Goal: Task Accomplishment & Management: Complete application form

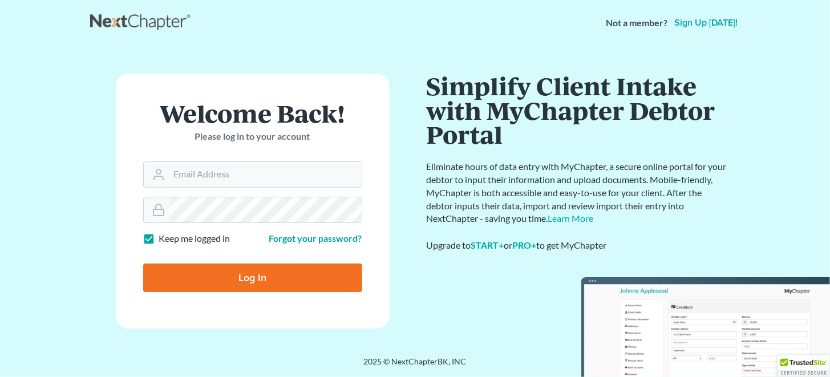
click at [251, 272] on input "Log In" at bounding box center [252, 278] width 219 height 29
type input "Thinking..."
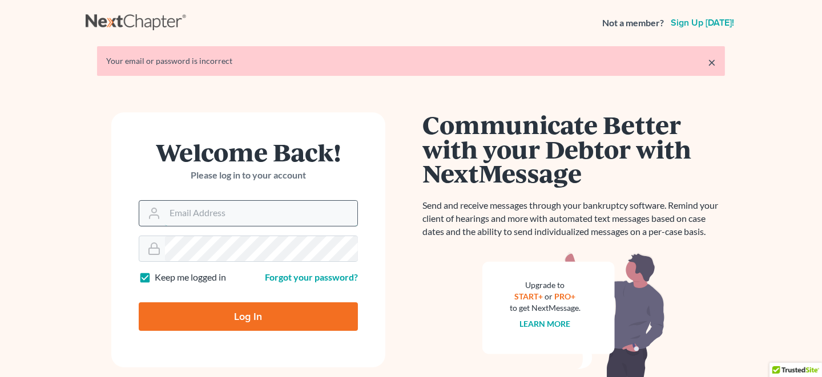
click at [216, 216] on input "Email Address" at bounding box center [261, 213] width 192 height 25
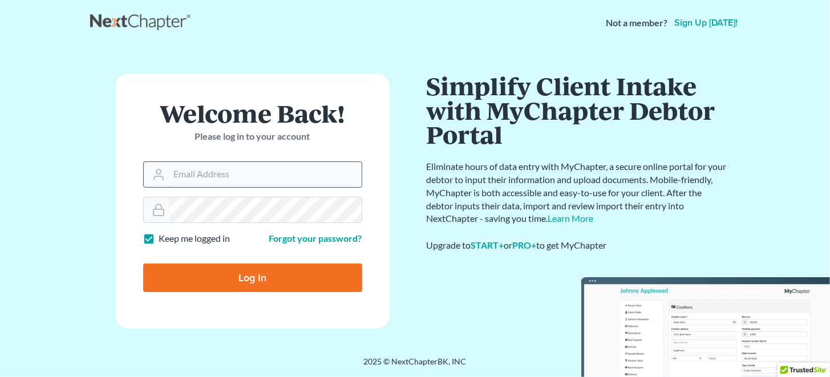
type input "brian.cavanaughlaw@gmail.com"
click at [255, 273] on input "Log In" at bounding box center [252, 278] width 219 height 29
type input "Thinking..."
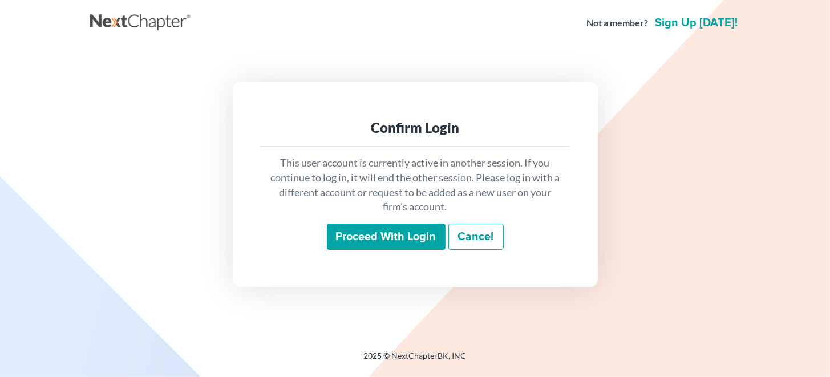
click at [401, 234] on input "Proceed with login" at bounding box center [386, 237] width 119 height 26
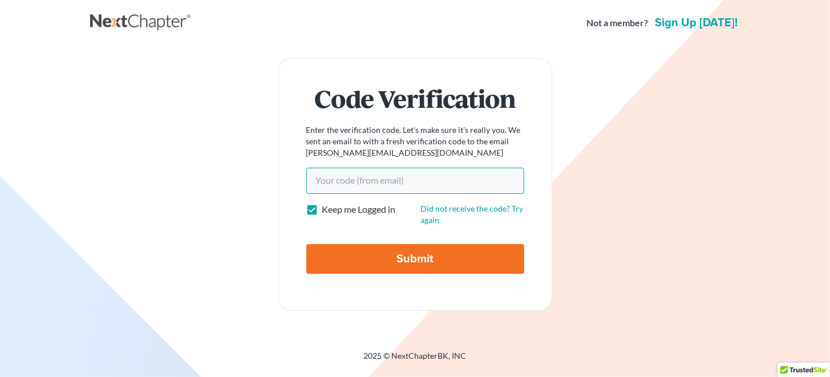
click at [357, 184] on input "Your code(from email)" at bounding box center [415, 181] width 218 height 26
paste input "642d3d"
type input "642d3d"
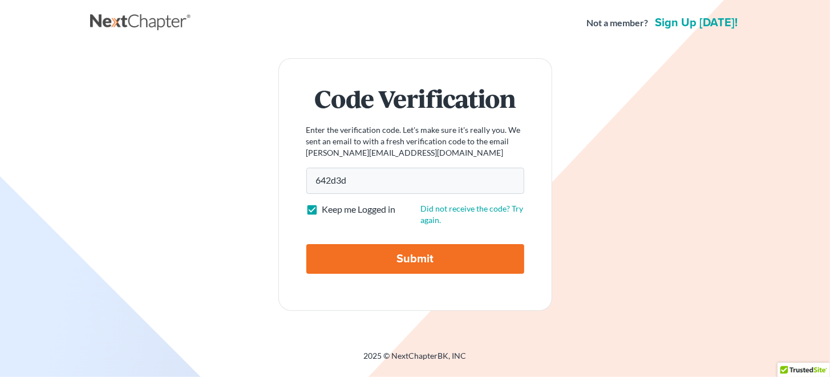
click at [402, 254] on input "Submit" at bounding box center [415, 259] width 218 height 30
type input "Thinking..."
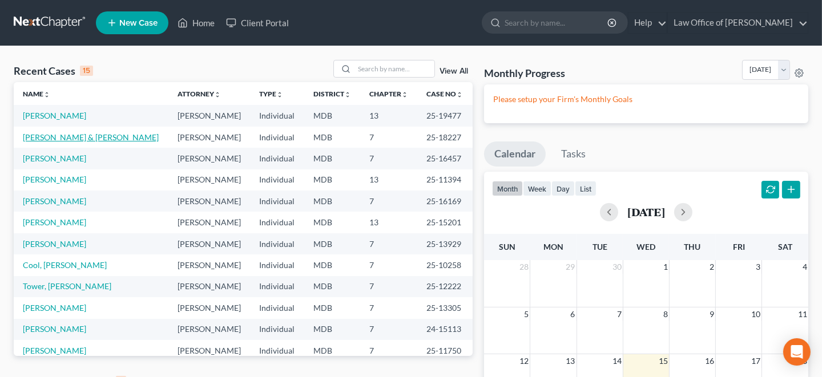
click at [89, 132] on link "Buchanan, Rodney & Stephanie" at bounding box center [91, 137] width 136 height 10
select select "6"
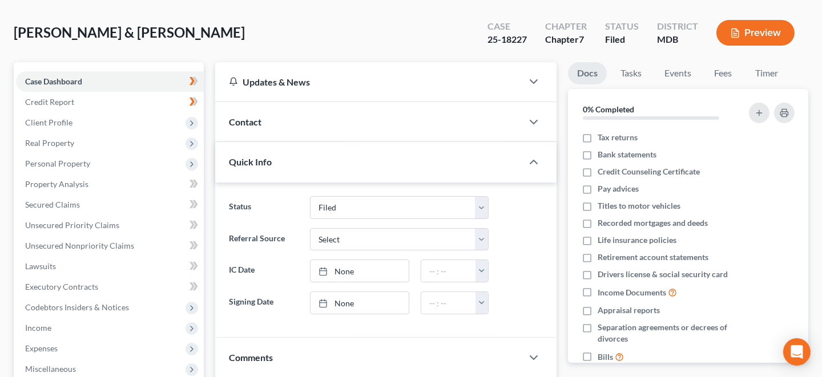
scroll to position [114, 0]
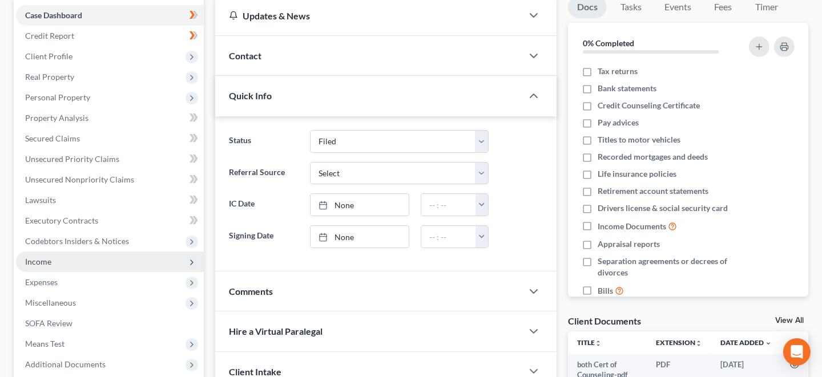
click at [46, 260] on span "Income" at bounding box center [38, 262] width 26 height 10
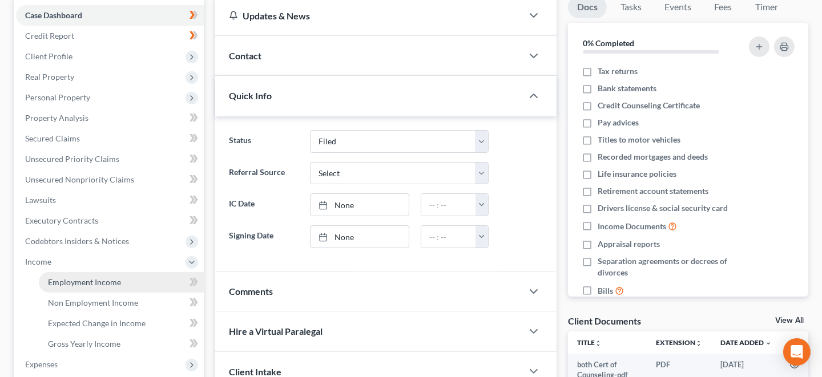
click at [78, 279] on span "Employment Income" at bounding box center [84, 282] width 73 height 10
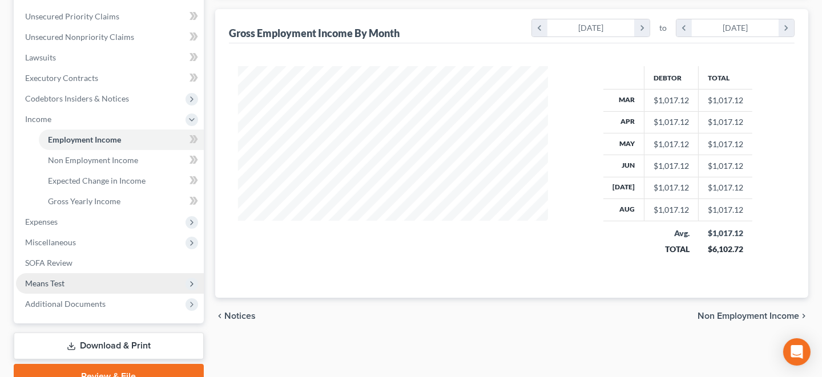
scroll to position [196, 0]
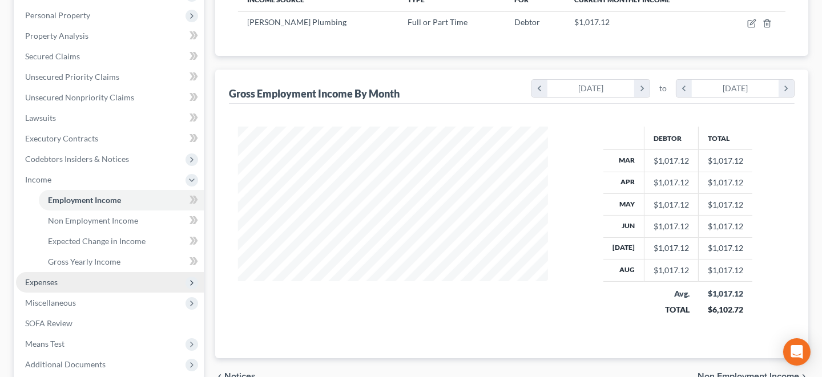
click at [45, 276] on span "Expenses" at bounding box center [110, 282] width 188 height 21
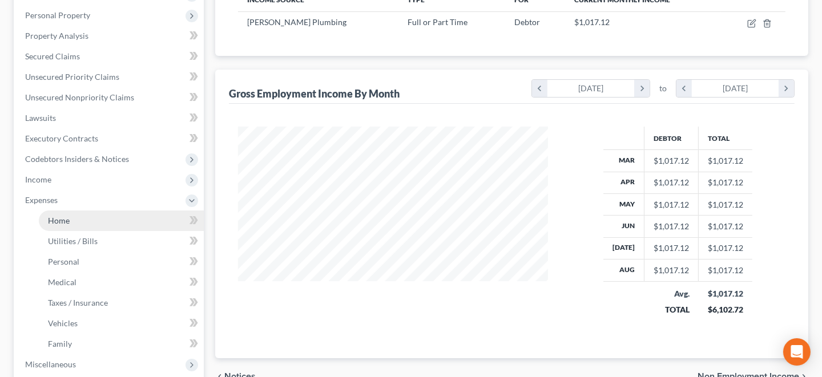
click at [114, 221] on link "Home" at bounding box center [121, 221] width 165 height 21
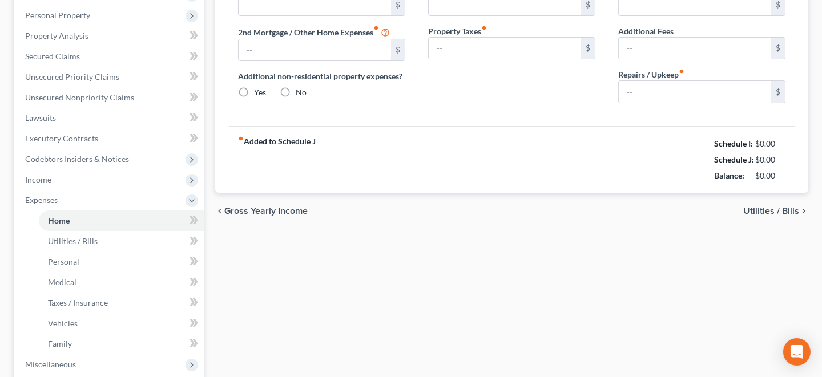
type input "0.00"
radio input "true"
type input "0.00"
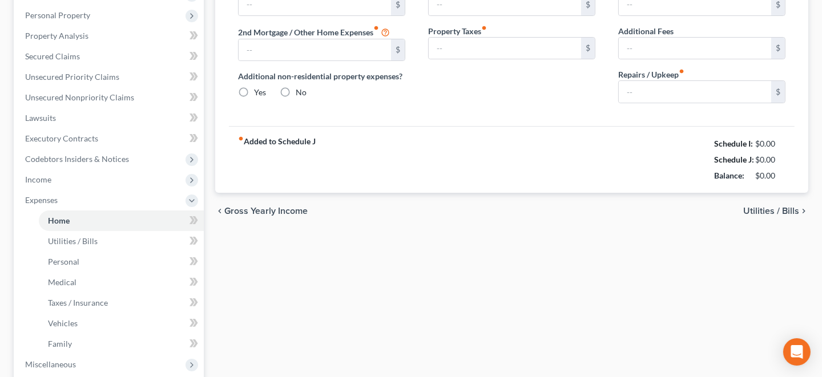
type input "0.00"
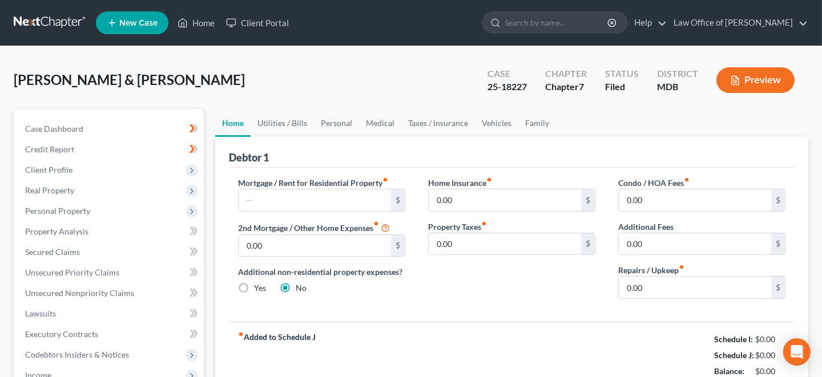
scroll to position [128, 0]
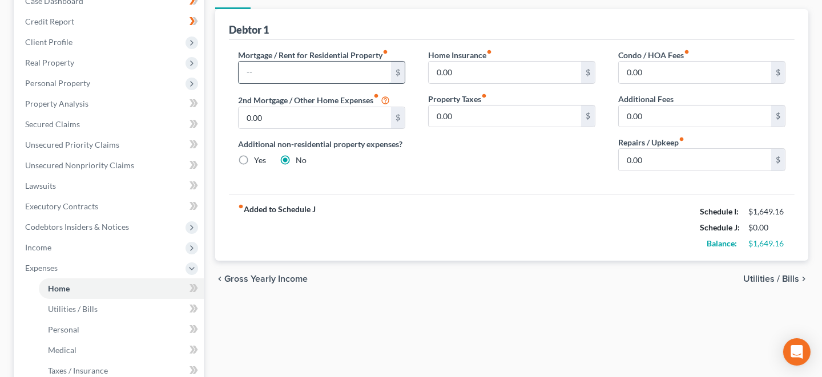
click at [336, 74] on input "text" at bounding box center [315, 73] width 152 height 22
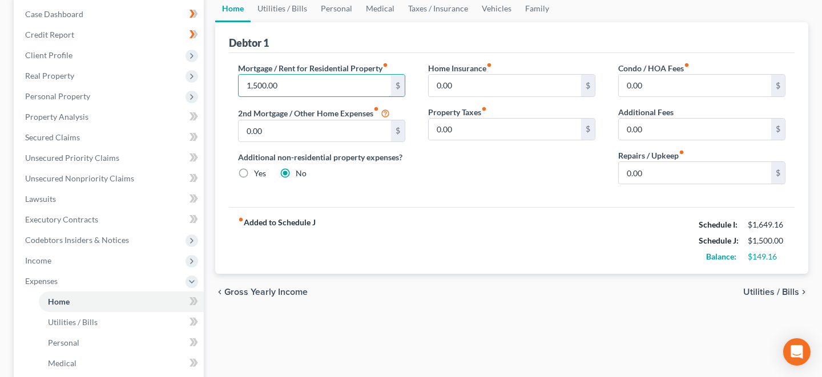
scroll to position [71, 0]
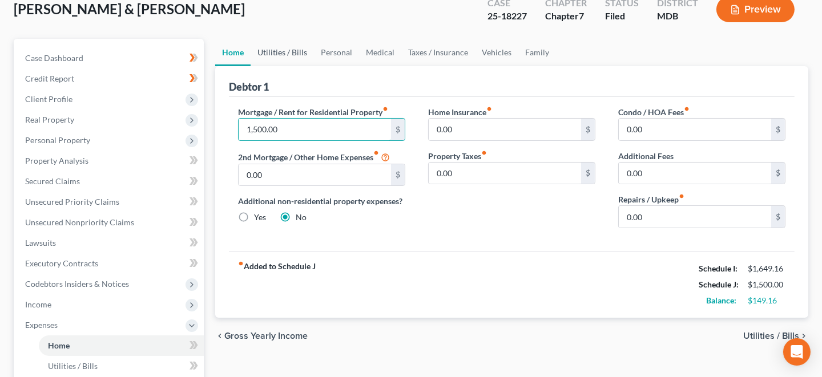
type input "1,500.00"
click at [292, 50] on link "Utilities / Bills" at bounding box center [282, 52] width 63 height 27
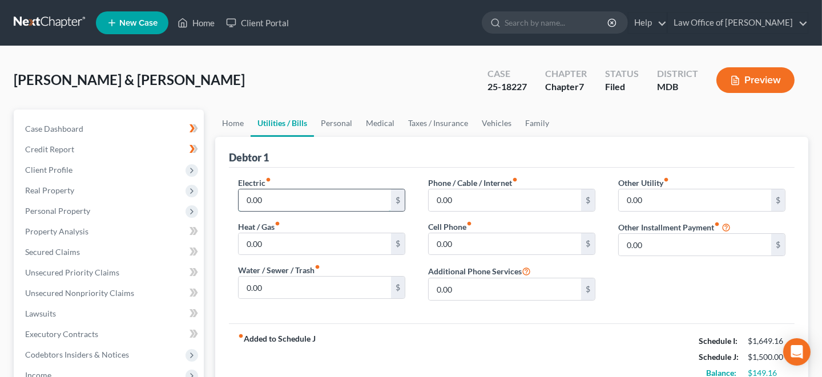
drag, startPoint x: 246, startPoint y: 195, endPoint x: 244, endPoint y: 189, distance: 6.7
click at [245, 195] on input "0.00" at bounding box center [315, 200] width 152 height 22
type input "300.00"
click at [244, 285] on input "0.00" at bounding box center [315, 288] width 152 height 22
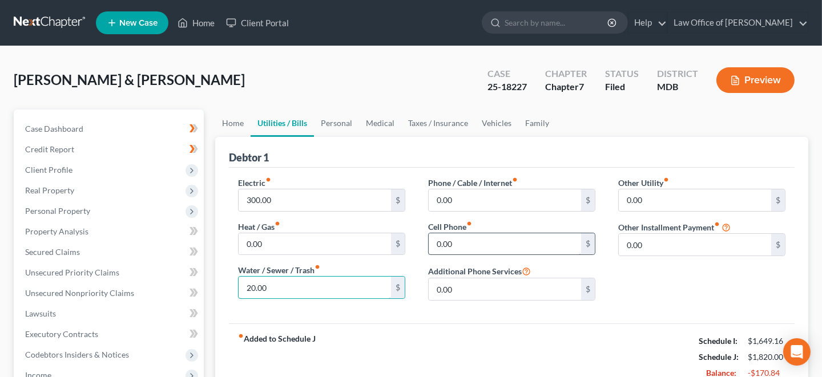
type input "20.00"
click at [435, 241] on input "0.00" at bounding box center [505, 244] width 152 height 22
type input "200.00"
click at [337, 122] on link "Personal" at bounding box center [336, 123] width 45 height 27
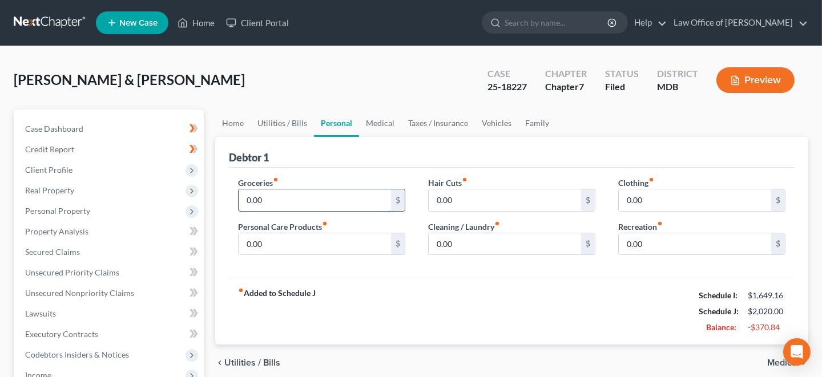
click at [244, 197] on input "0.00" at bounding box center [315, 200] width 152 height 22
type input "800.00"
click at [628, 197] on input "0.00" at bounding box center [695, 200] width 152 height 22
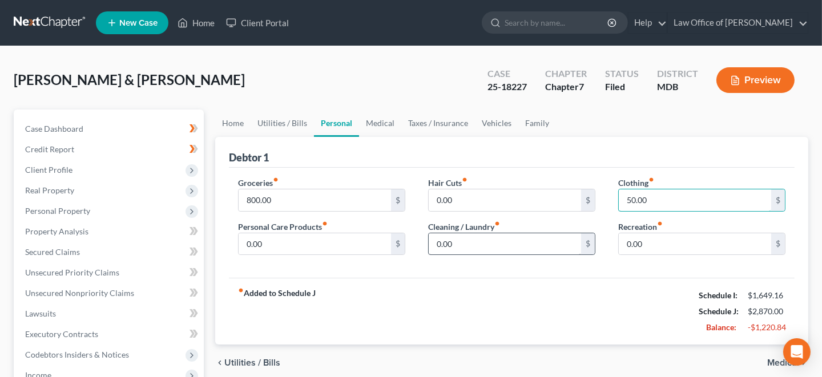
type input "50.00"
click at [433, 242] on input "0.00" at bounding box center [505, 244] width 152 height 22
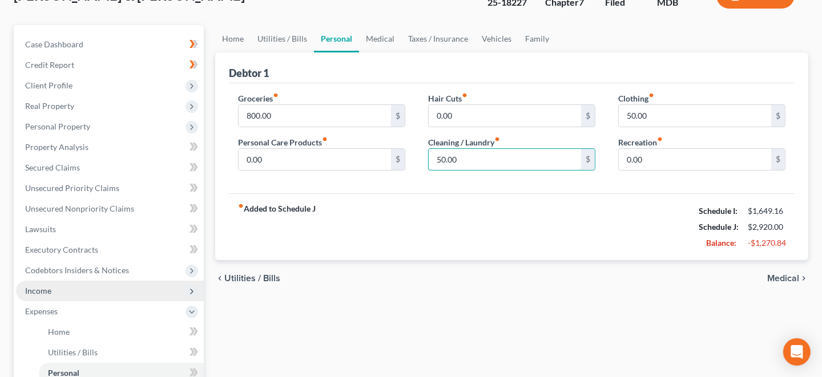
scroll to position [114, 0]
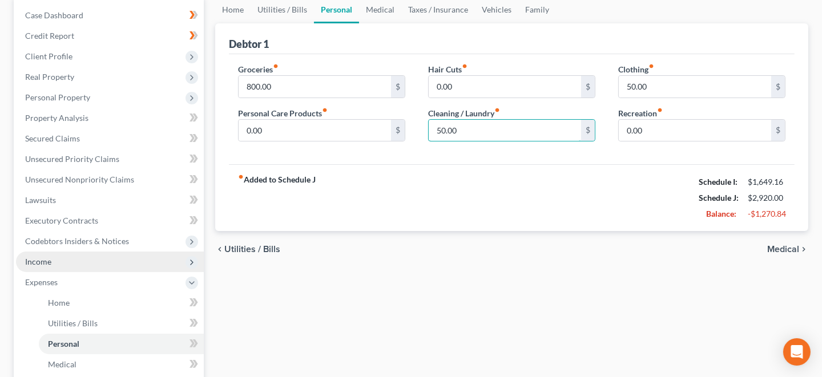
type input "50.00"
click at [60, 261] on span "Income" at bounding box center [110, 262] width 188 height 21
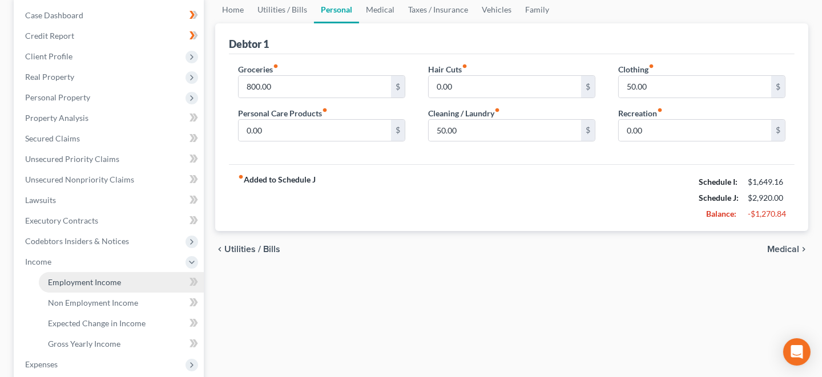
click at [80, 282] on span "Employment Income" at bounding box center [84, 282] width 73 height 10
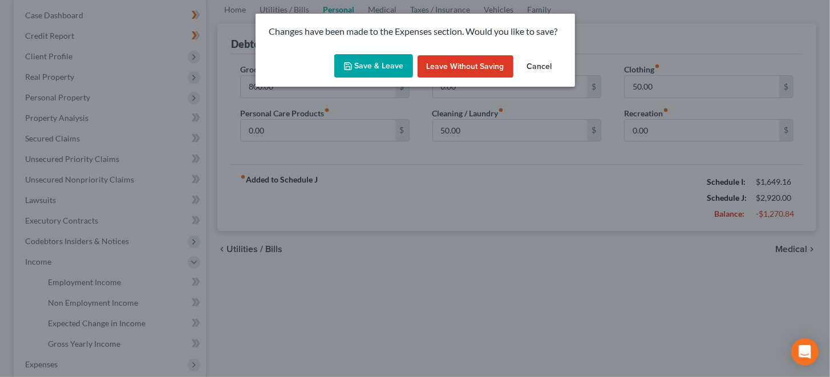
click at [357, 66] on button "Save & Leave" at bounding box center [373, 66] width 79 height 24
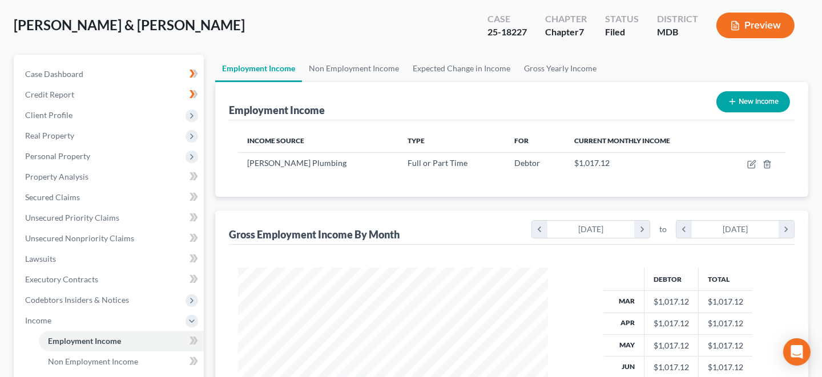
scroll to position [171, 0]
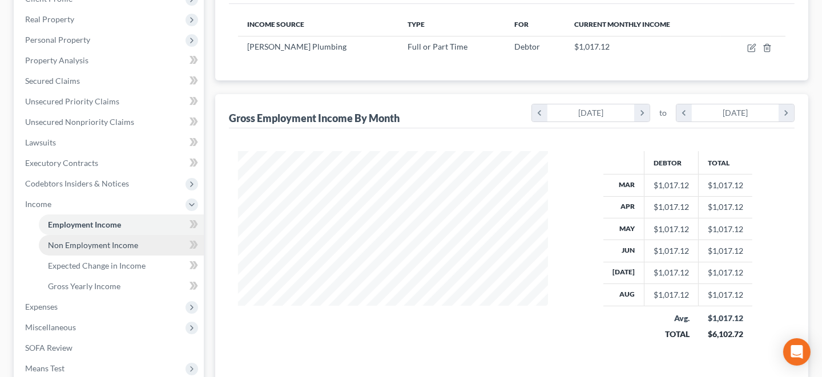
click at [87, 244] on span "Non Employment Income" at bounding box center [93, 245] width 90 height 10
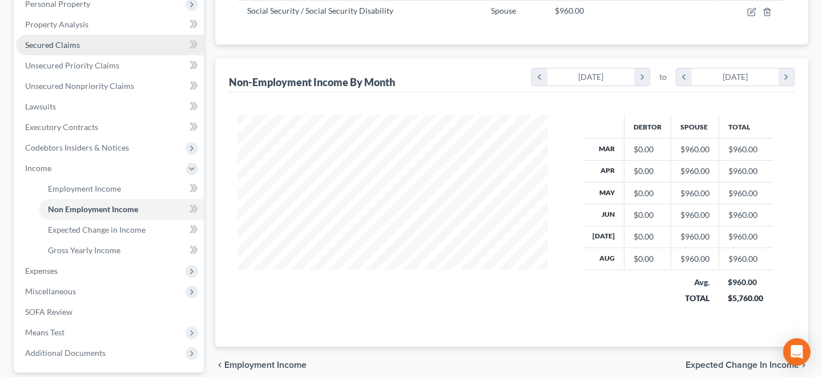
scroll to position [228, 0]
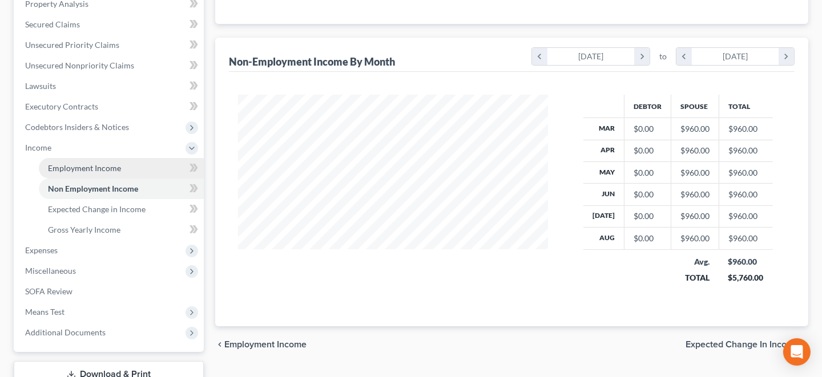
click at [78, 166] on span "Employment Income" at bounding box center [84, 168] width 73 height 10
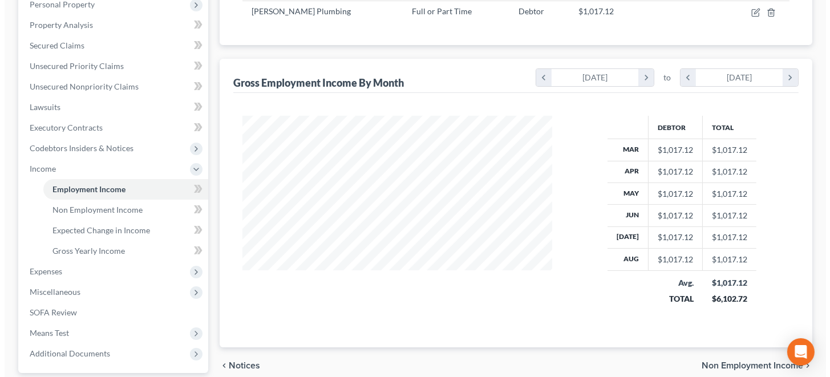
scroll to position [114, 0]
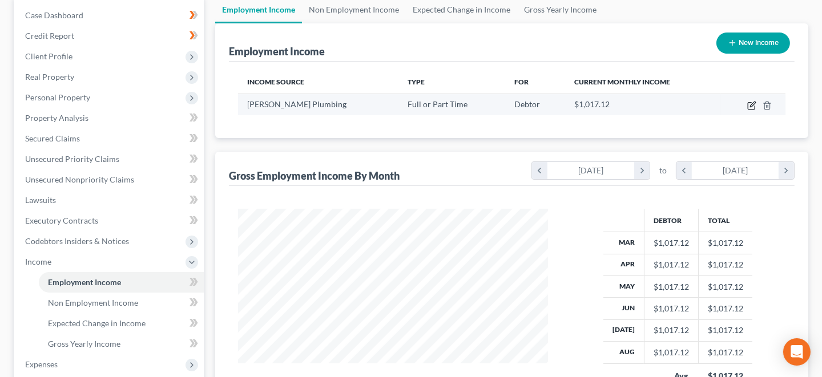
click at [750, 103] on icon "button" at bounding box center [751, 105] width 9 height 9
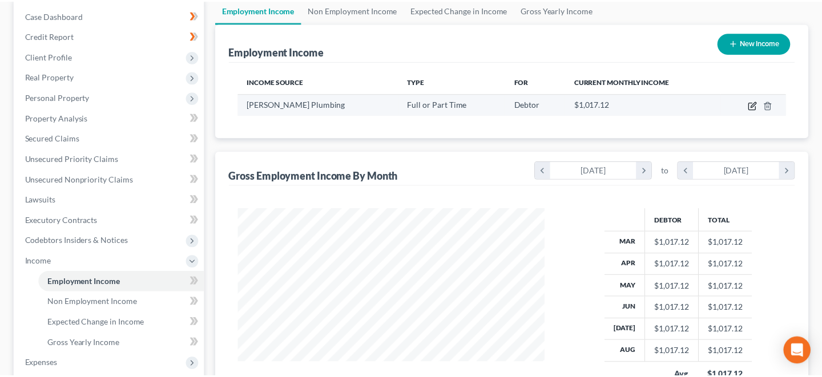
scroll to position [203, 336]
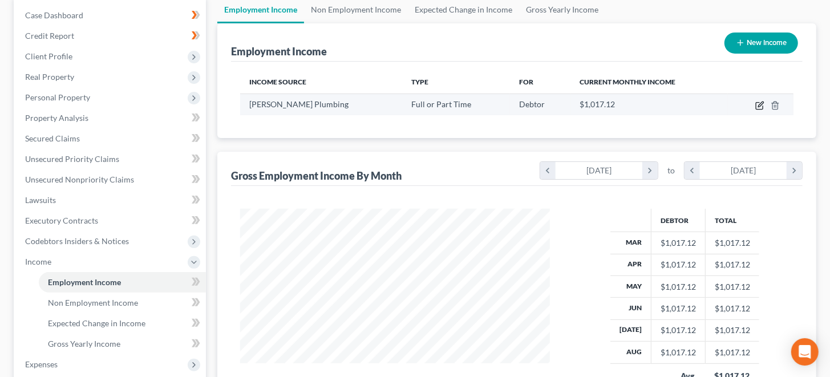
select select "0"
select select "21"
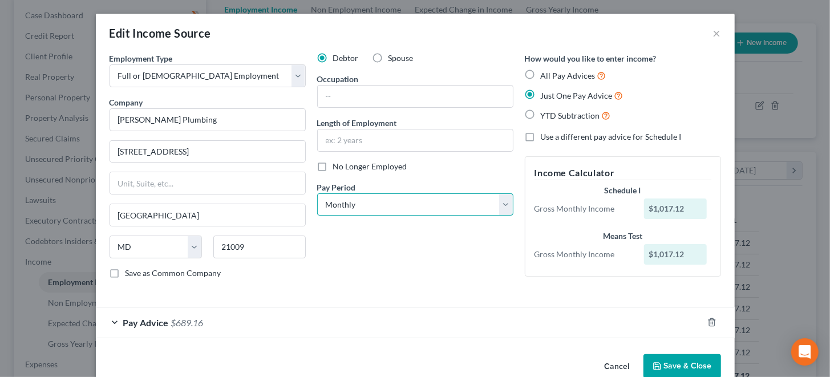
click at [502, 201] on select "Select Monthly Twice Monthly Every Other Week Weekly" at bounding box center [415, 204] width 196 height 23
select select "3"
click at [317, 193] on select "Select Monthly Twice Monthly Every Other Week Weekly" at bounding box center [415, 204] width 196 height 23
click at [669, 362] on button "Save & Close" at bounding box center [683, 366] width 78 height 24
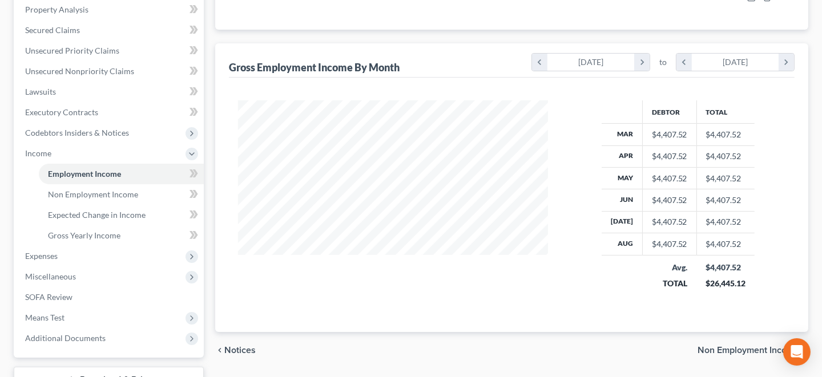
scroll to position [228, 0]
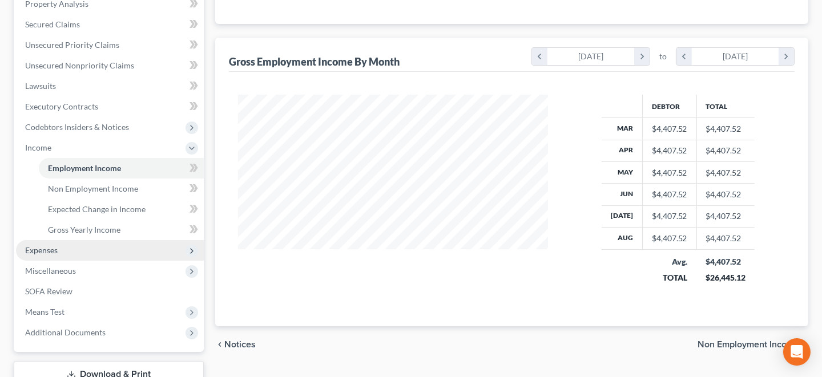
click at [57, 247] on span "Expenses" at bounding box center [41, 250] width 33 height 10
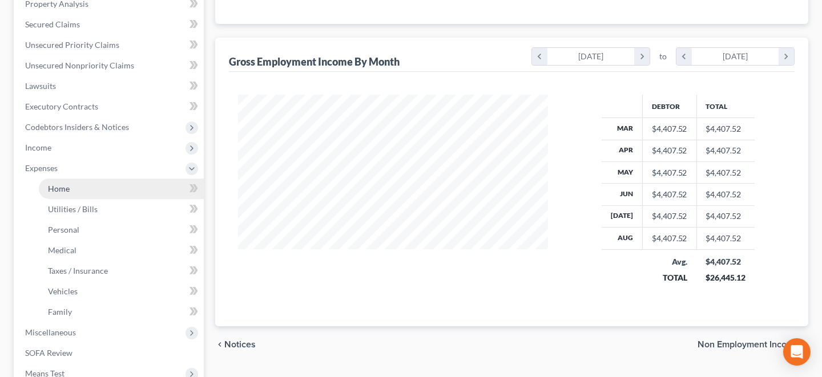
click at [83, 185] on link "Home" at bounding box center [121, 189] width 165 height 21
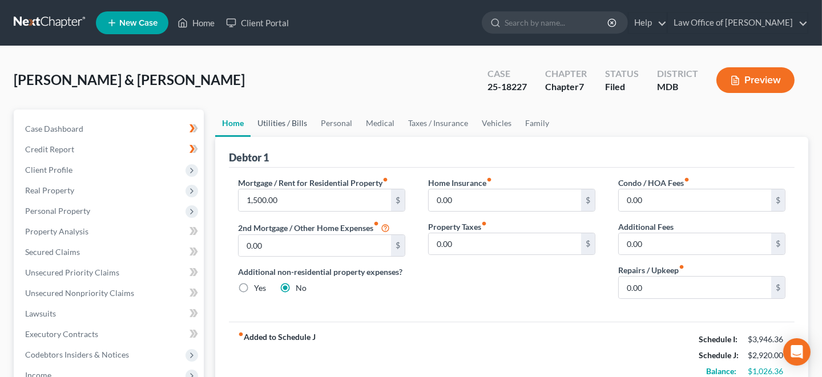
click at [290, 120] on link "Utilities / Bills" at bounding box center [282, 123] width 63 height 27
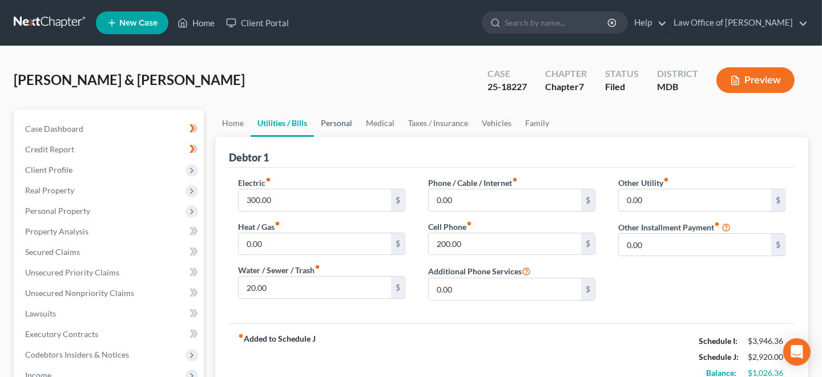
click at [337, 121] on link "Personal" at bounding box center [336, 123] width 45 height 27
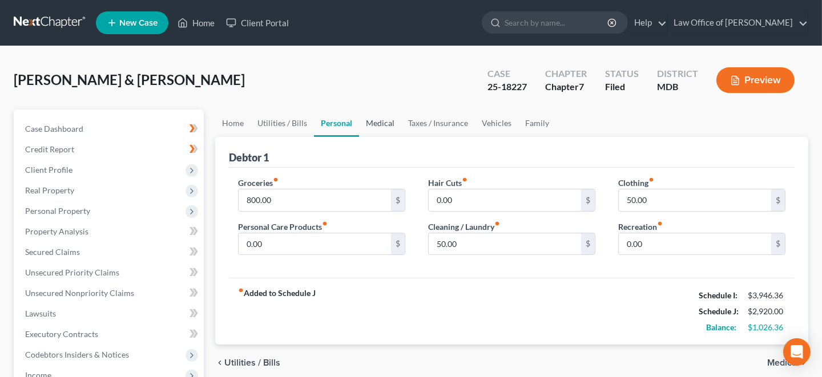
click at [380, 118] on link "Medical" at bounding box center [380, 123] width 42 height 27
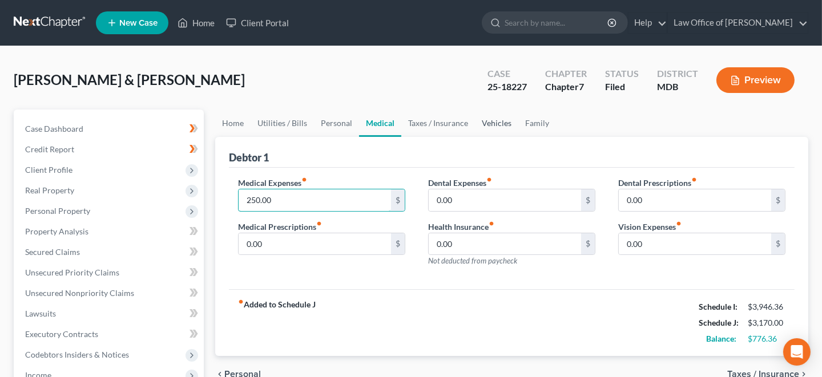
type input "250.00"
click at [494, 124] on link "Vehicles" at bounding box center [496, 123] width 43 height 27
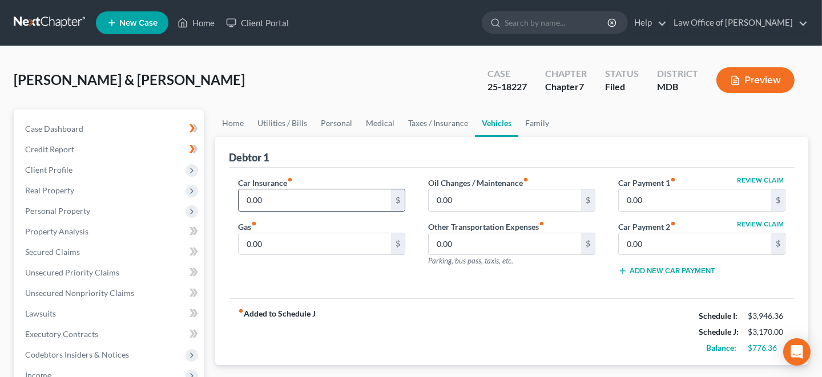
click at [246, 197] on input "0.00" at bounding box center [315, 200] width 152 height 22
type input "400.00"
click at [289, 120] on link "Utilities / Bills" at bounding box center [282, 123] width 63 height 27
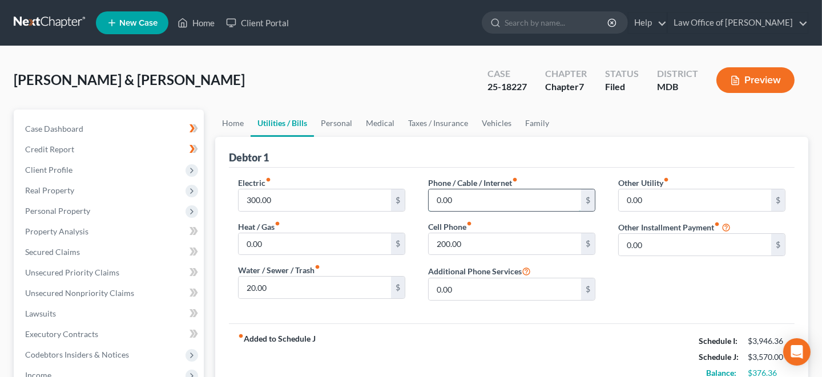
click at [435, 195] on input "0.00" at bounding box center [505, 200] width 152 height 22
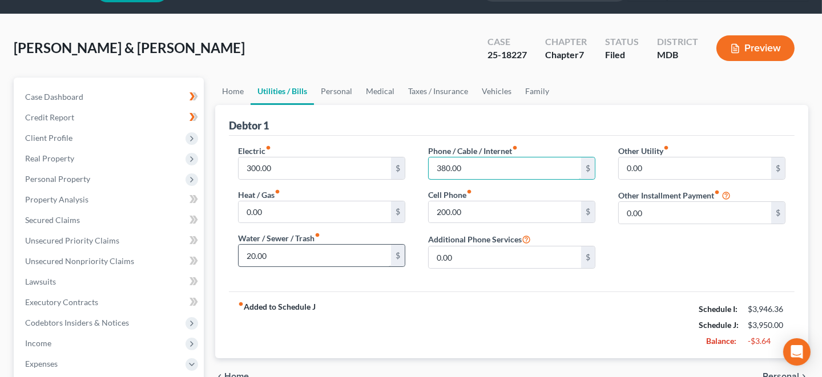
scroll to position [56, 0]
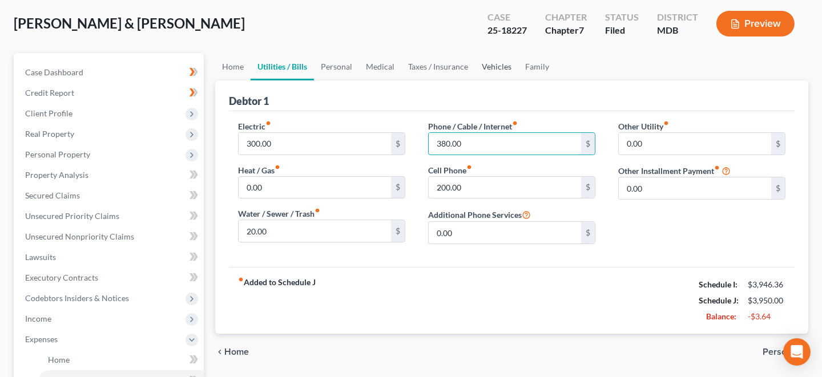
type input "380.00"
click at [500, 63] on link "Vehicles" at bounding box center [496, 66] width 43 height 27
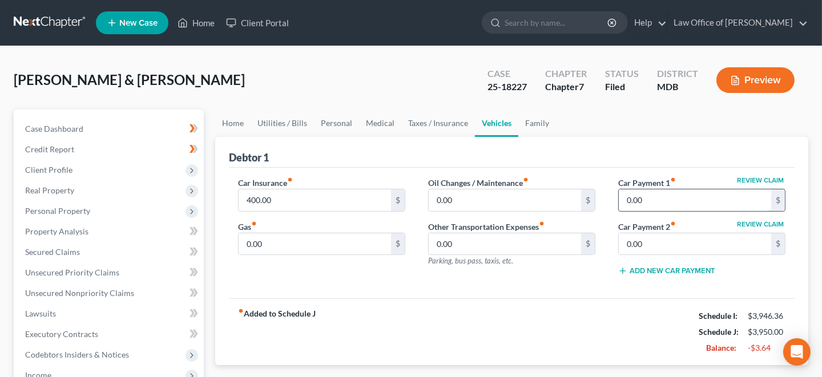
click at [624, 196] on input "0.00" at bounding box center [695, 200] width 152 height 22
type input "420.00"
click at [661, 245] on input "0.00" at bounding box center [695, 244] width 152 height 22
click at [230, 123] on link "Home" at bounding box center [232, 123] width 35 height 27
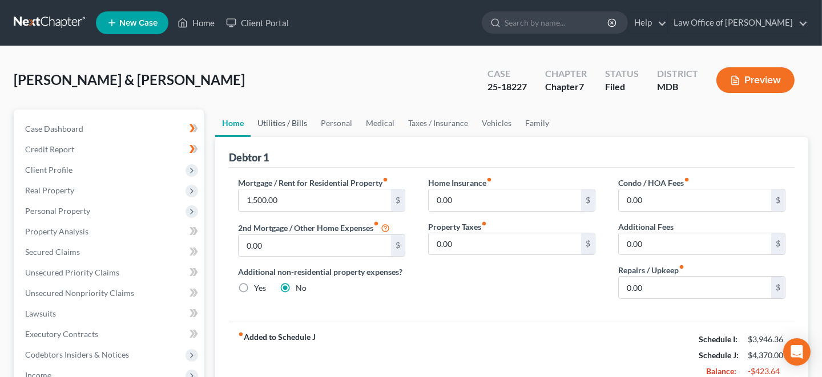
click at [271, 123] on link "Utilities / Bills" at bounding box center [282, 123] width 63 height 27
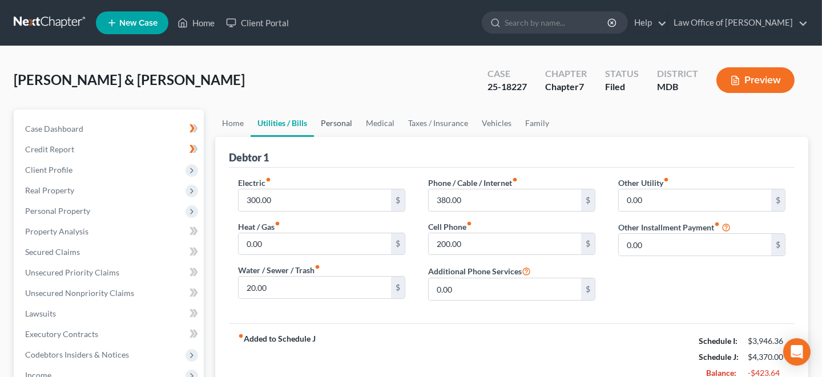
click at [333, 120] on link "Personal" at bounding box center [336, 123] width 45 height 27
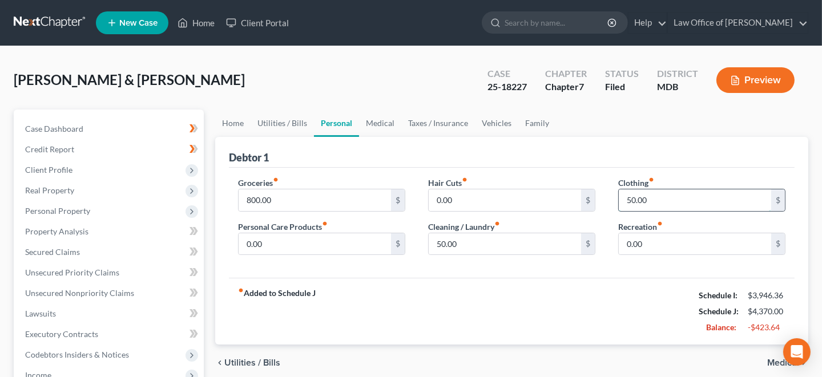
click at [625, 192] on input "50.00" at bounding box center [695, 200] width 152 height 22
type input "40.00"
click at [435, 243] on input "50.00" at bounding box center [505, 244] width 152 height 22
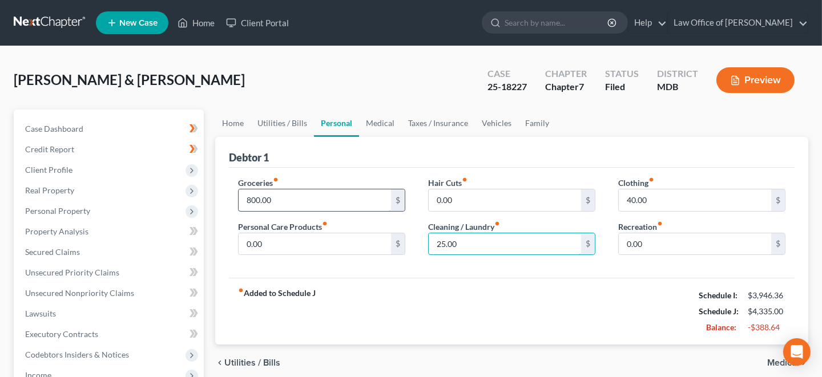
type input "25.00"
drag, startPoint x: 304, startPoint y: 197, endPoint x: 303, endPoint y: 192, distance: 5.8
click at [304, 196] on input "800.00" at bounding box center [315, 200] width 152 height 22
click at [378, 121] on link "Medical" at bounding box center [380, 123] width 42 height 27
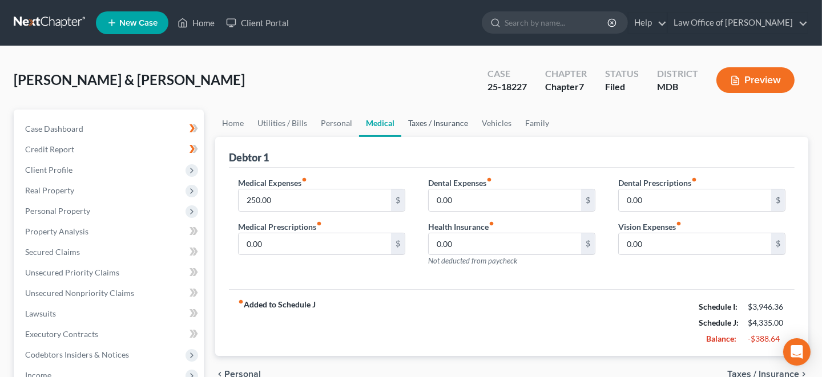
click at [421, 122] on link "Taxes / Insurance" at bounding box center [438, 123] width 74 height 27
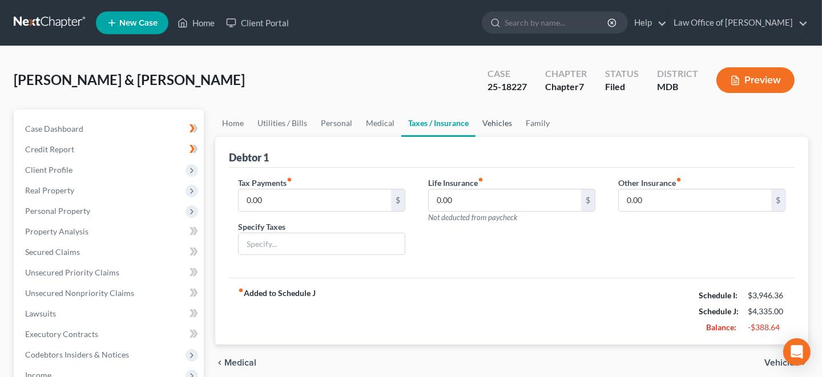
click at [491, 121] on link "Vehicles" at bounding box center [496, 123] width 43 height 27
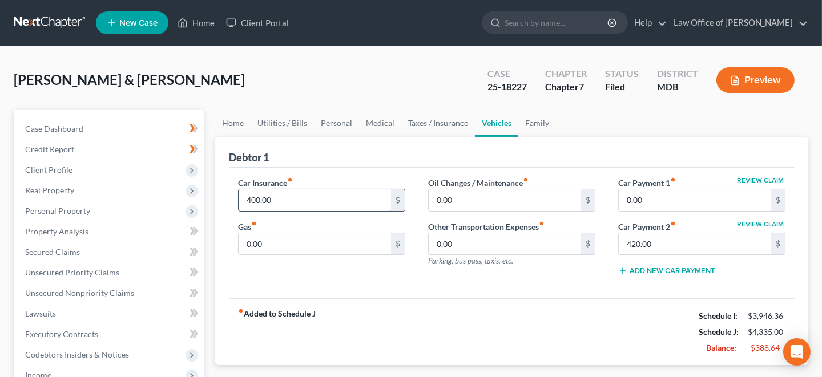
click at [290, 199] on input "400.00" at bounding box center [315, 200] width 152 height 22
type input "350.00"
drag, startPoint x: 423, startPoint y: 286, endPoint x: 433, endPoint y: 286, distance: 10.3
click at [423, 286] on div "Car Insurance fiber_manual_record 350.00 $ Gas fiber_manual_record 0.00 $ Oil C…" at bounding box center [512, 233] width 566 height 131
click at [654, 241] on input "420.00" at bounding box center [695, 244] width 152 height 22
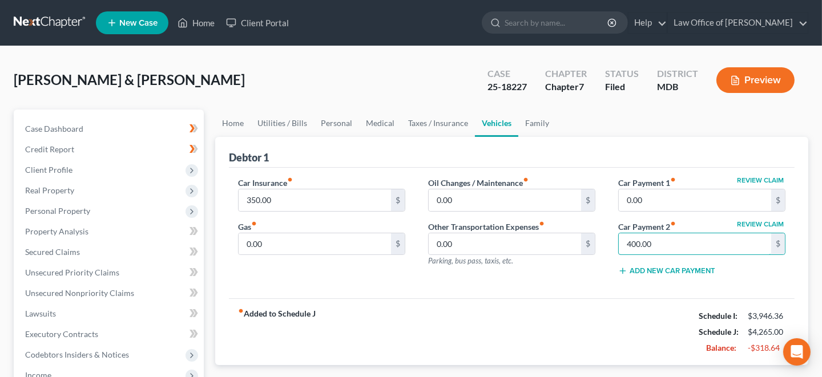
type input "400.00"
drag, startPoint x: 574, startPoint y: 273, endPoint x: 568, endPoint y: 267, distance: 8.5
click at [574, 272] on div "Oil Changes / Maintenance fiber_manual_record 0.00 $ Other Transportation Expen…" at bounding box center [512, 231] width 190 height 108
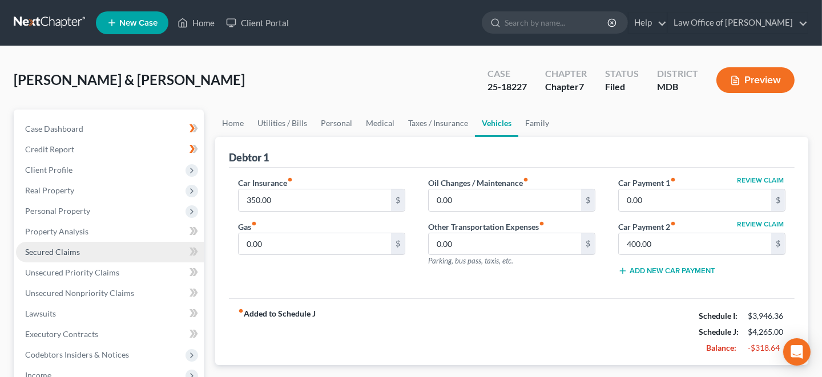
click at [66, 252] on span "Secured Claims" at bounding box center [52, 252] width 55 height 10
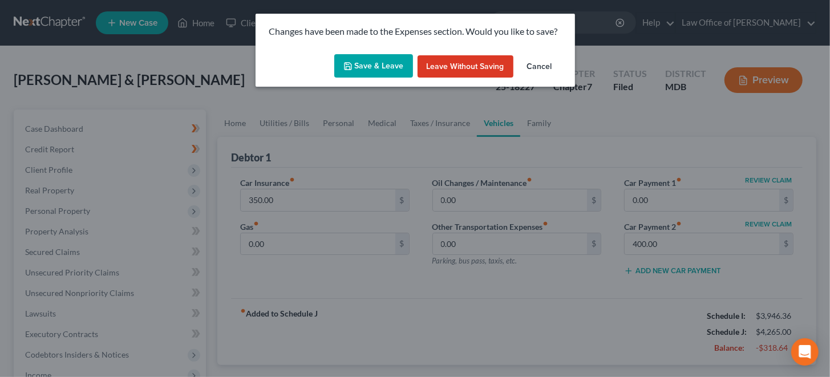
click at [369, 66] on button "Save & Leave" at bounding box center [373, 66] width 79 height 24
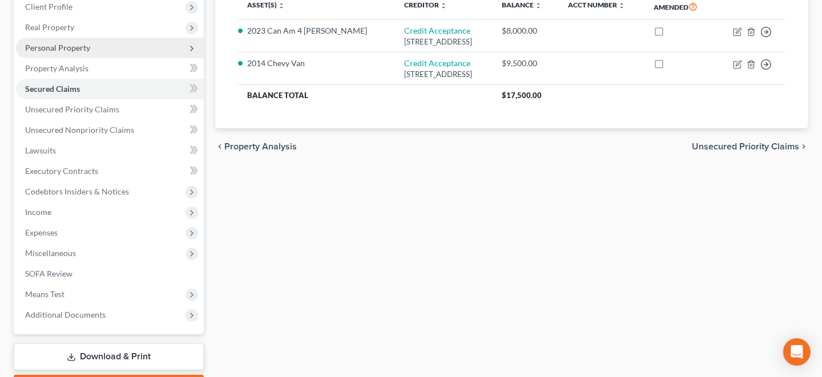
scroll to position [171, 0]
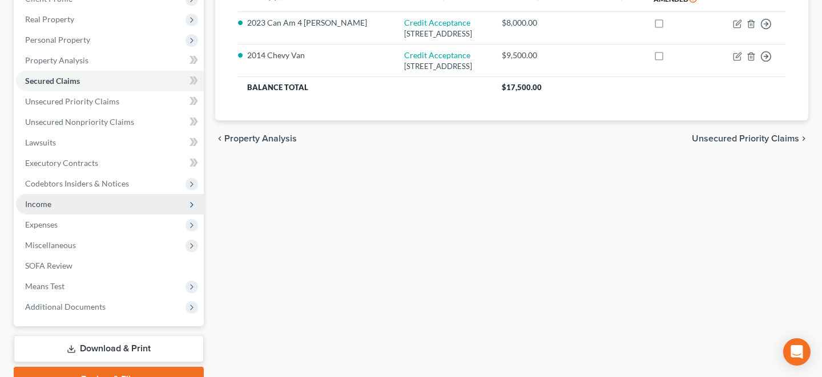
click at [63, 200] on span "Income" at bounding box center [110, 204] width 188 height 21
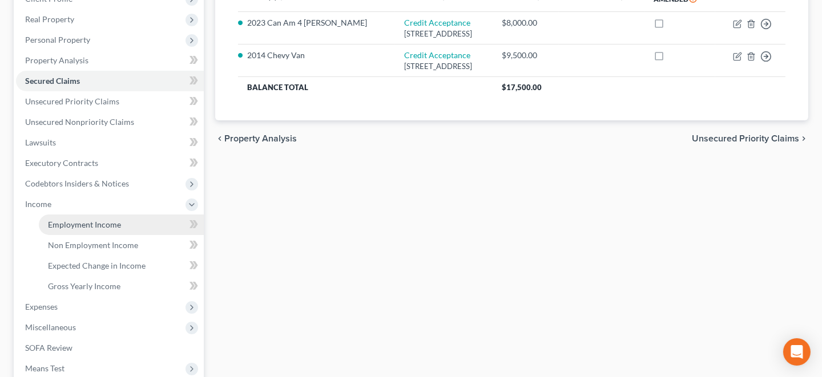
click at [78, 223] on span "Employment Income" at bounding box center [84, 225] width 73 height 10
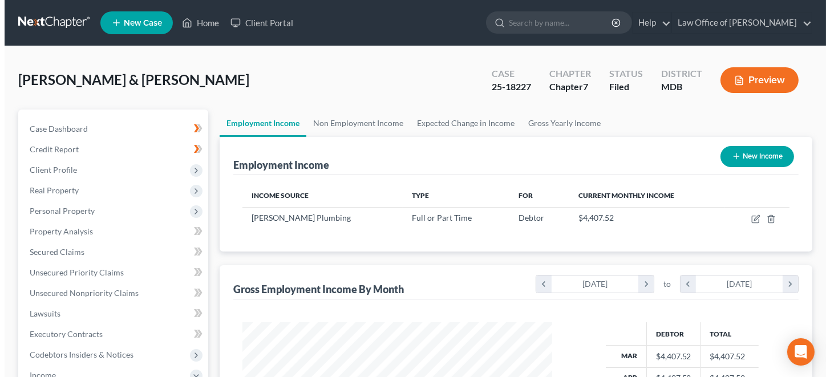
scroll to position [203, 333]
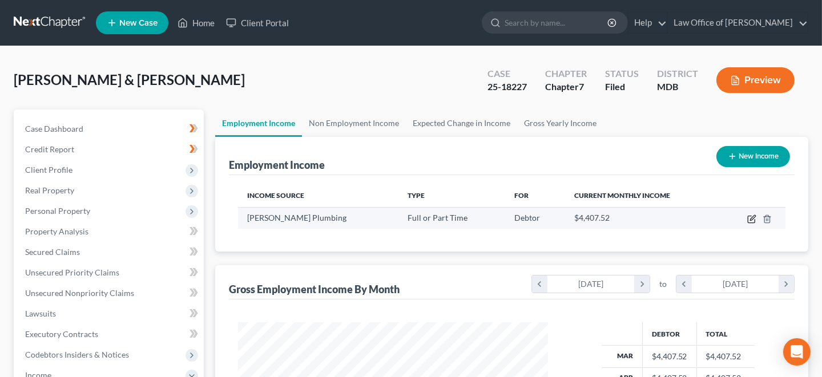
click at [752, 218] on icon "button" at bounding box center [752, 217] width 5 height 5
select select "0"
select select "21"
select select "3"
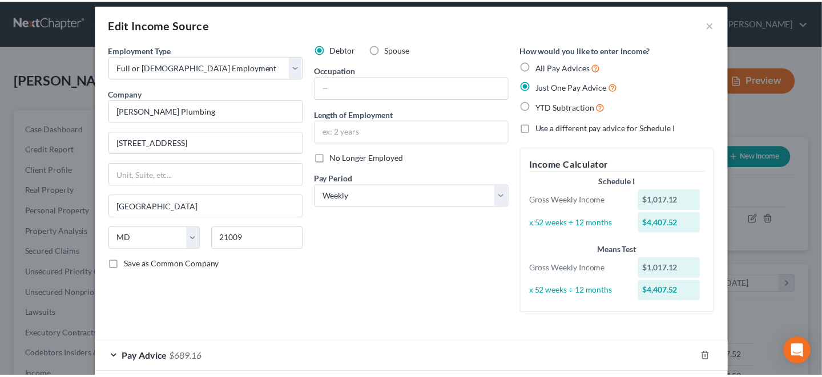
scroll to position [0, 0]
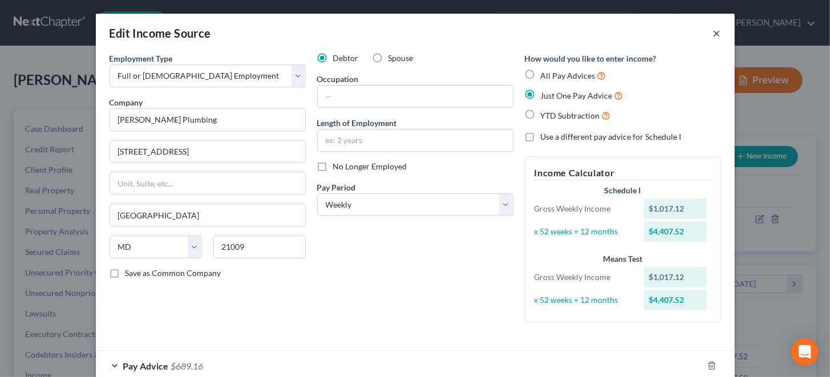
click at [713, 33] on button "×" at bounding box center [717, 33] width 8 height 14
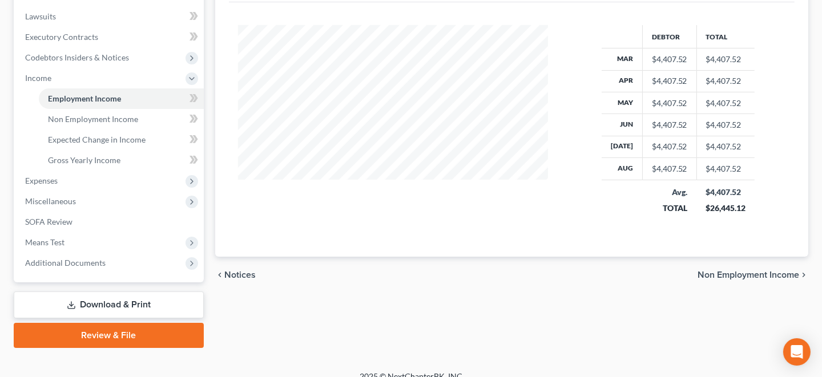
scroll to position [310, 0]
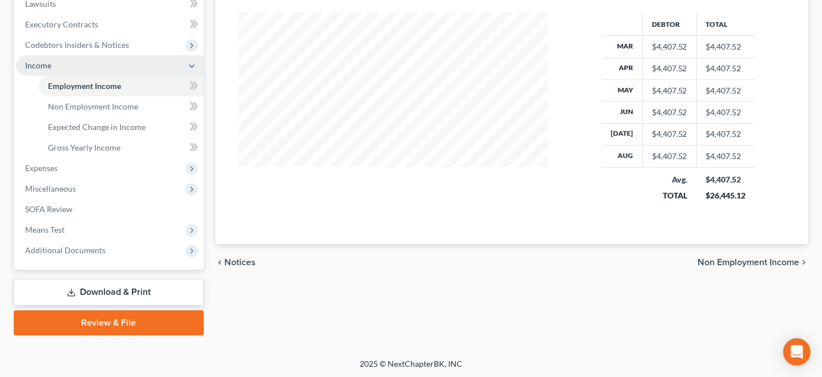
click at [45, 63] on span "Income" at bounding box center [38, 65] width 26 height 10
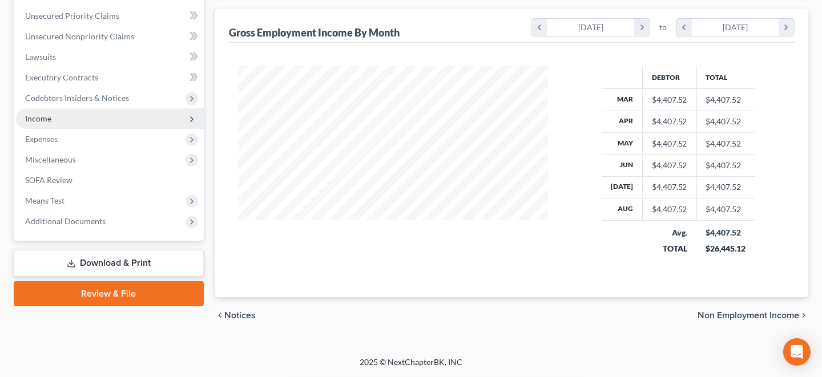
scroll to position [255, 0]
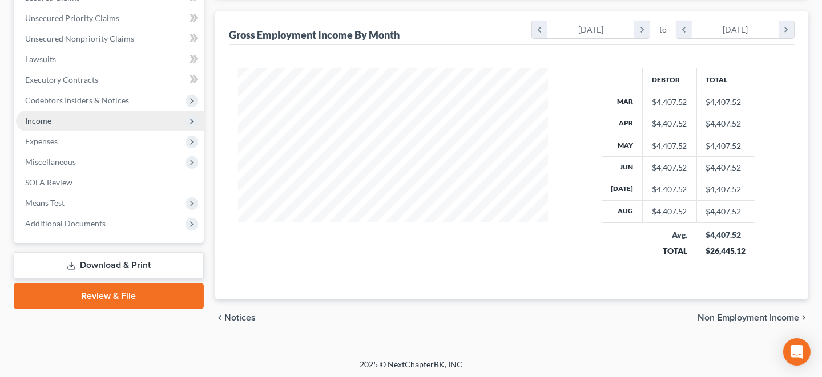
click at [38, 116] on span "Income" at bounding box center [38, 121] width 26 height 10
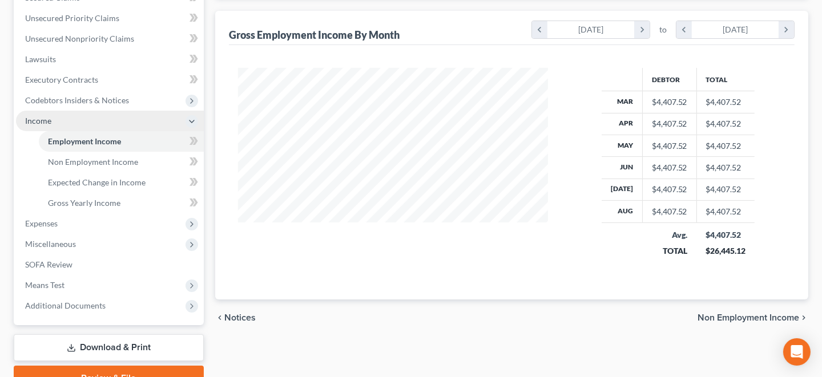
scroll to position [310, 0]
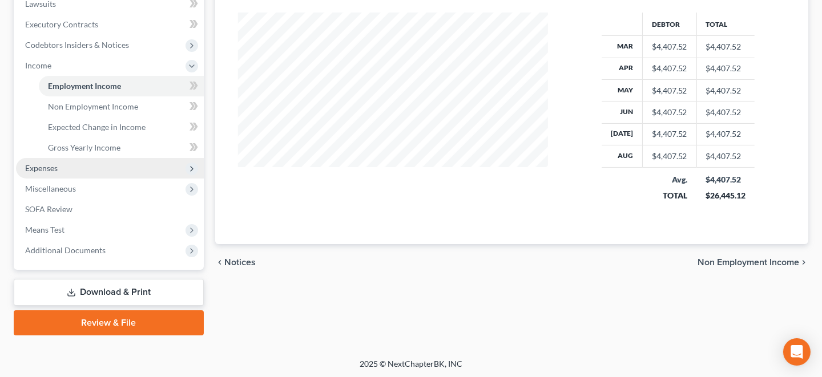
click at [54, 167] on span "Expenses" at bounding box center [41, 168] width 33 height 10
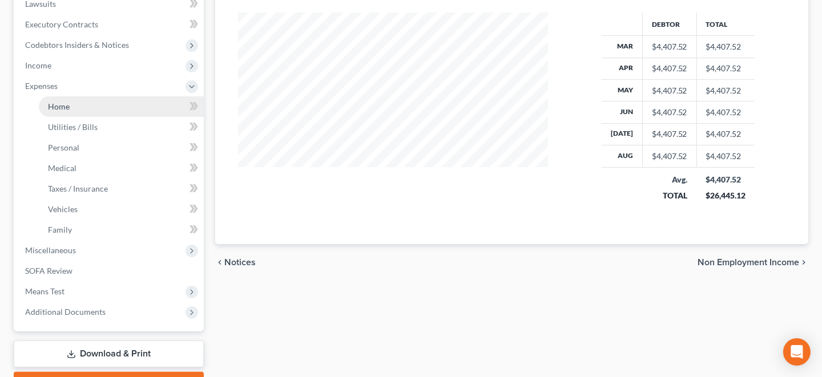
click at [87, 100] on link "Home" at bounding box center [121, 106] width 165 height 21
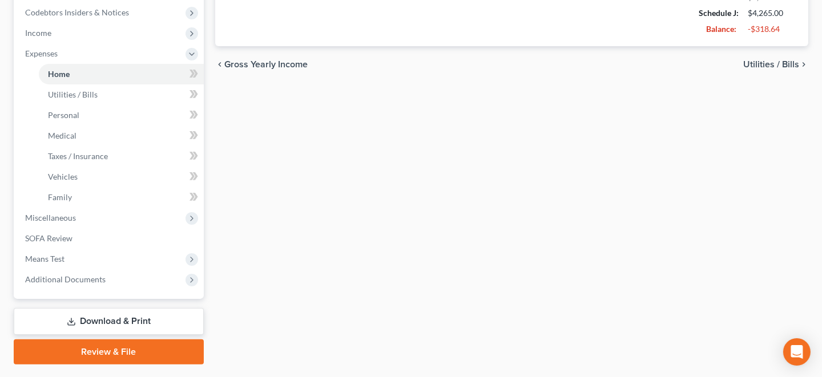
scroll to position [372, 0]
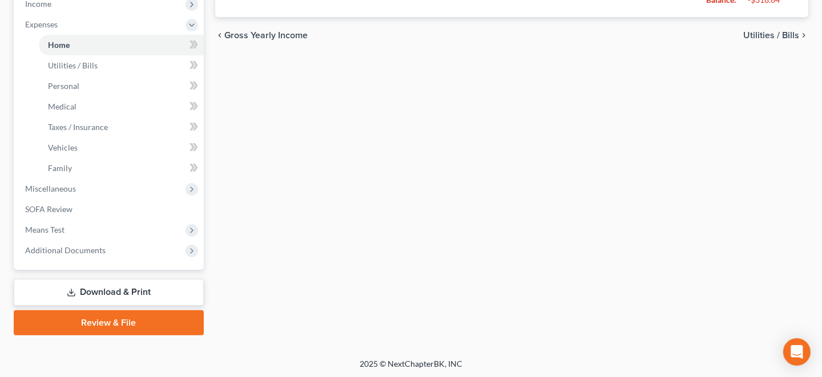
click at [126, 284] on link "Download & Print" at bounding box center [109, 292] width 190 height 27
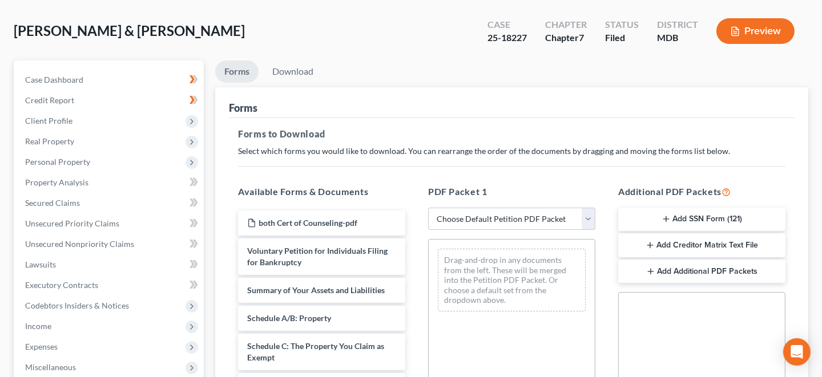
scroll to position [171, 0]
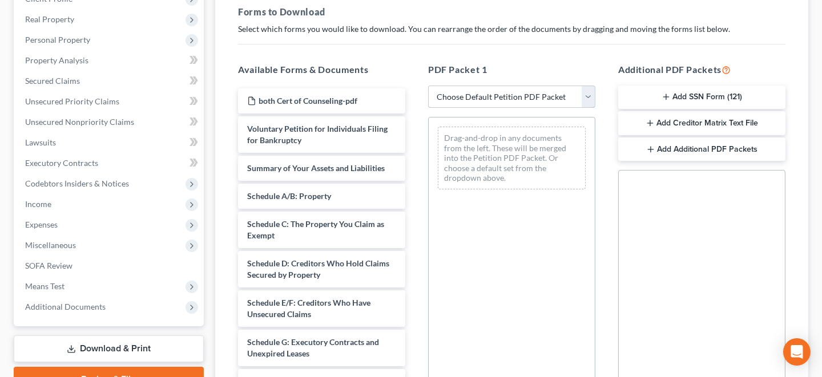
click at [588, 95] on select "Choose Default Petition PDF Packet Complete Bankruptcy Petition (all forms and …" at bounding box center [511, 97] width 167 height 23
select select "2"
click at [428, 86] on select "Choose Default Petition PDF Packet Complete Bankruptcy Petition (all forms and …" at bounding box center [511, 97] width 167 height 23
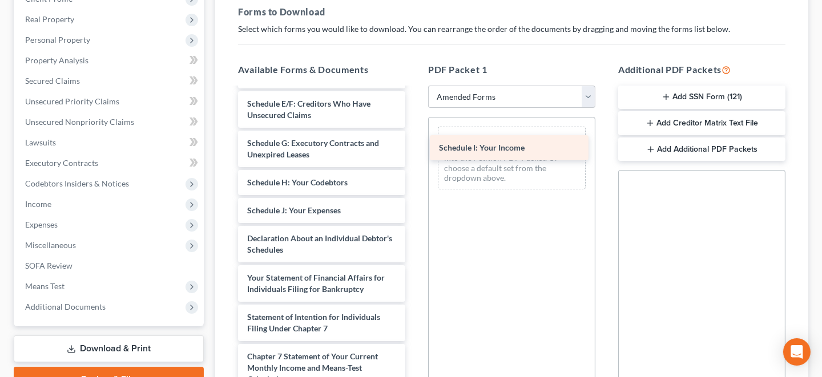
drag, startPoint x: 316, startPoint y: 207, endPoint x: 508, endPoint y: 145, distance: 201.6
click at [414, 145] on div "Schedule I: Your Income Voluntary Petition for Individuals Filing for Bankruptc…" at bounding box center [321, 216] width 185 height 598
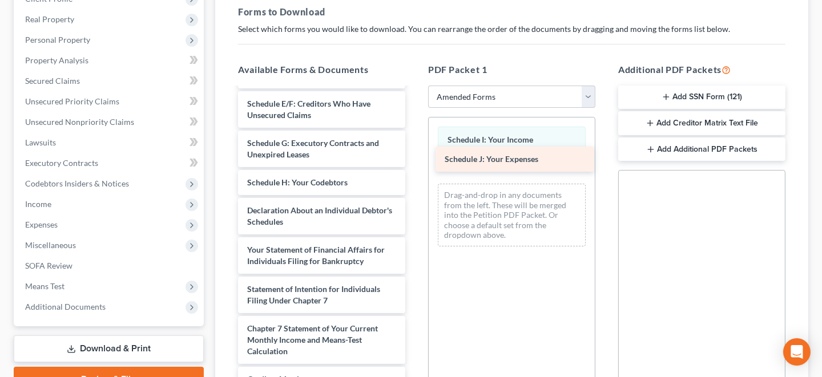
drag, startPoint x: 320, startPoint y: 207, endPoint x: 517, endPoint y: 157, distance: 203.7
click at [414, 157] on div "Schedule J: Your Expenses Voluntary Petition for Individuals Filing for Bankrup…" at bounding box center [321, 202] width 185 height 570
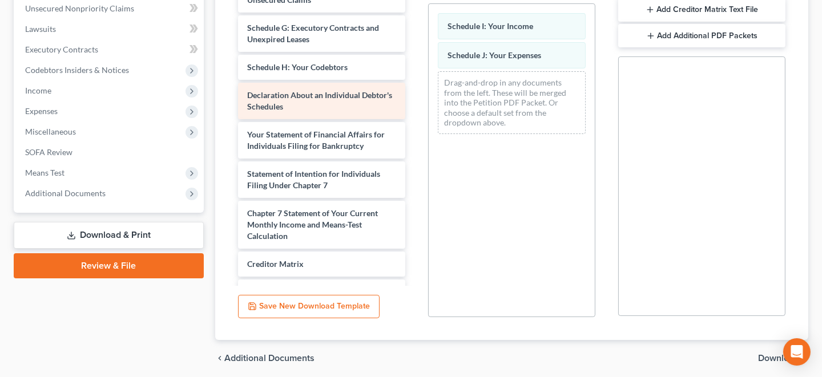
scroll to position [147, 0]
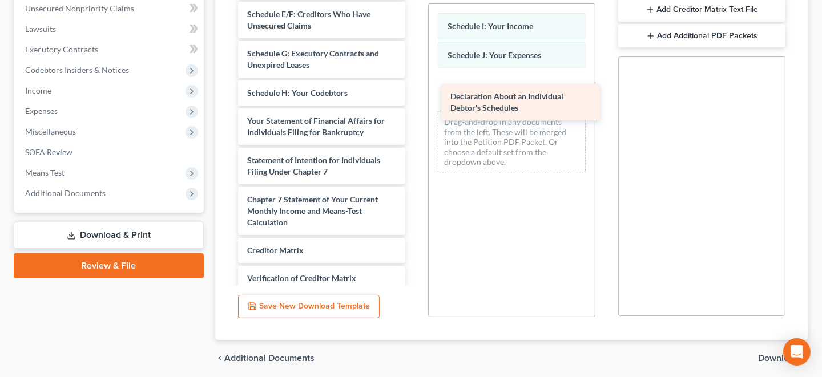
drag, startPoint x: 294, startPoint y: 124, endPoint x: 498, endPoint y: 101, distance: 204.4
click at [414, 101] on div "Declaration About an Individual Debtor's Schedules Voluntary Petition for Indiv…" at bounding box center [321, 93] width 185 height 531
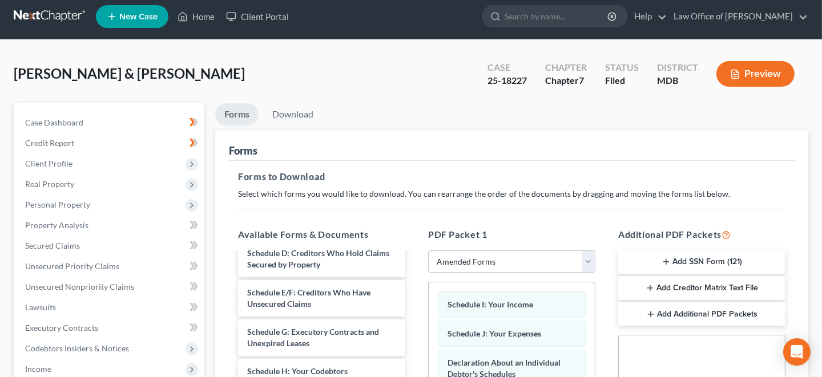
scroll to position [0, 0]
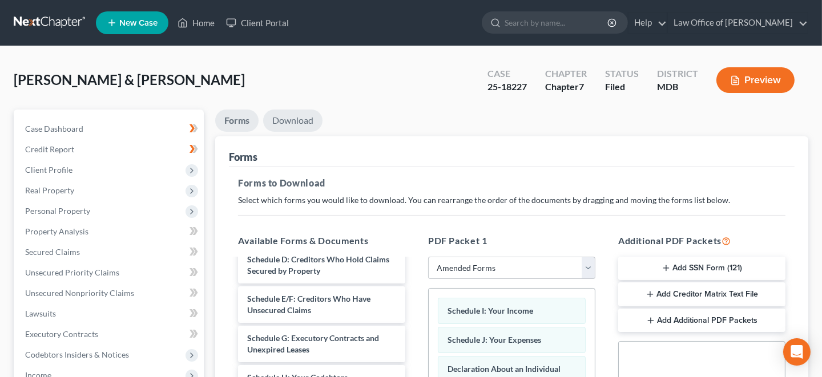
click at [303, 122] on link "Download" at bounding box center [292, 121] width 59 height 22
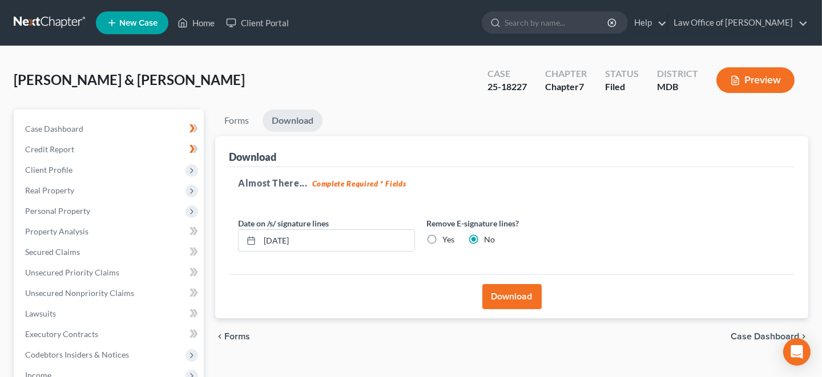
click at [524, 295] on button "Download" at bounding box center [511, 296] width 59 height 25
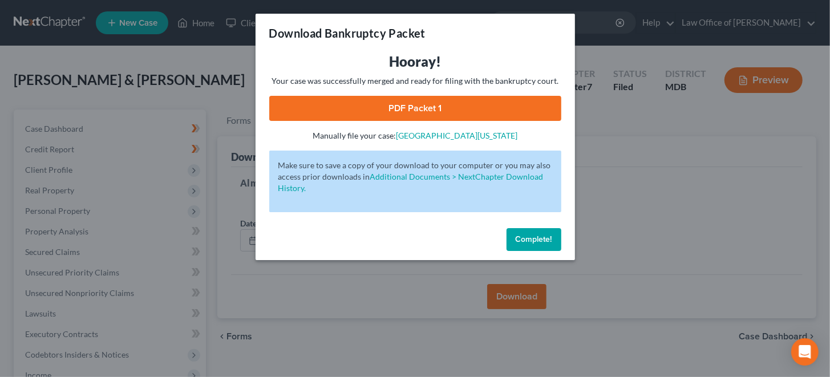
click at [417, 108] on link "PDF Packet 1" at bounding box center [415, 108] width 292 height 25
click at [523, 241] on span "Complete!" at bounding box center [534, 240] width 37 height 10
